Goal: Task Accomplishment & Management: Complete application form

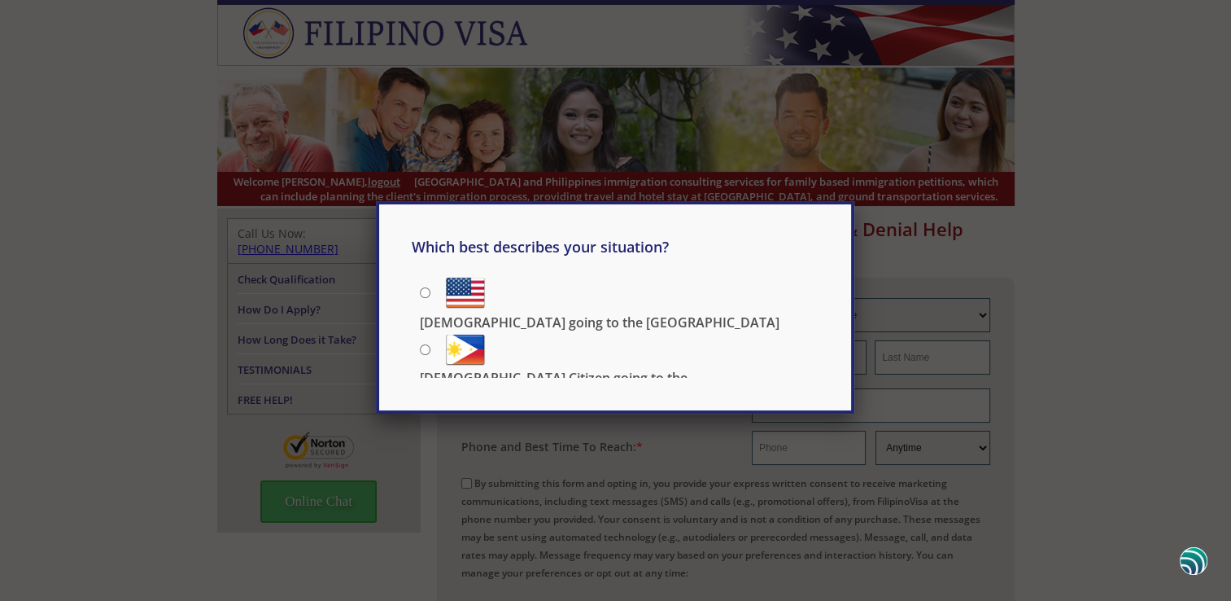
click at [423, 344] on input "[DEMOGRAPHIC_DATA] Citizen going to the [DEMOGRAPHIC_DATA]" at bounding box center [425, 349] width 11 height 11
radio input "true"
click at [423, 344] on input "[DEMOGRAPHIC_DATA] Citizen going to the [DEMOGRAPHIC_DATA]" at bounding box center [425, 349] width 11 height 11
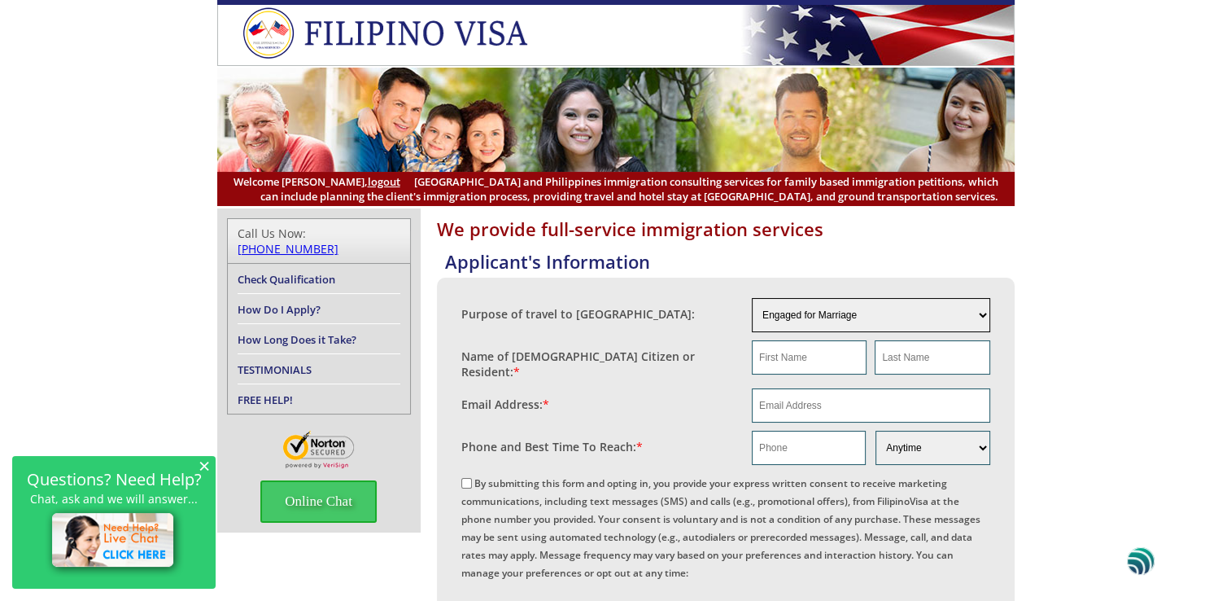
click at [605, 310] on select "Engaged for Marriage Already Married to [DEMOGRAPHIC_DATA] Citizen / Resident F…" at bounding box center [871, 315] width 238 height 34
